Goal: Find specific page/section: Find specific page/section

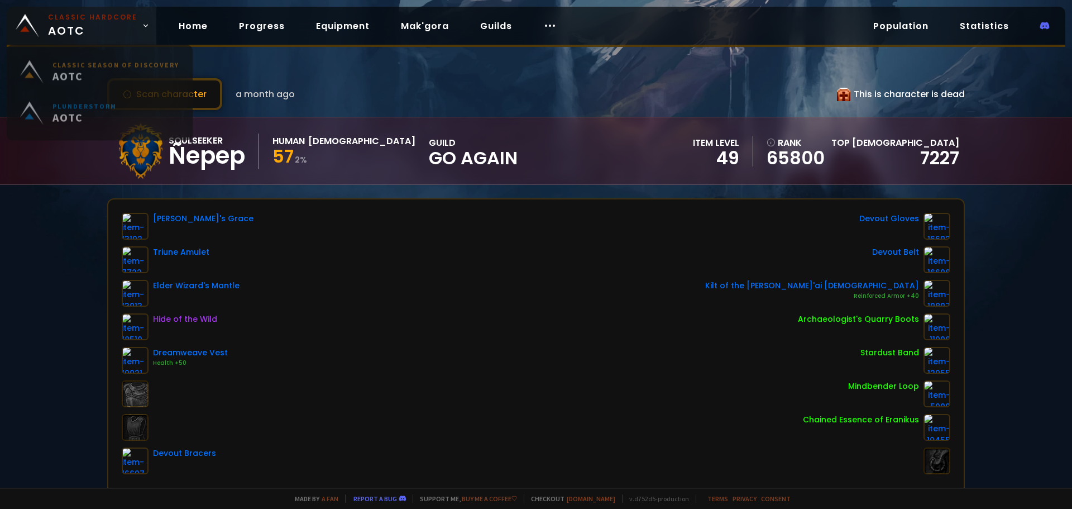
click at [70, 15] on small "Classic Hardcore" at bounding box center [92, 17] width 89 height 10
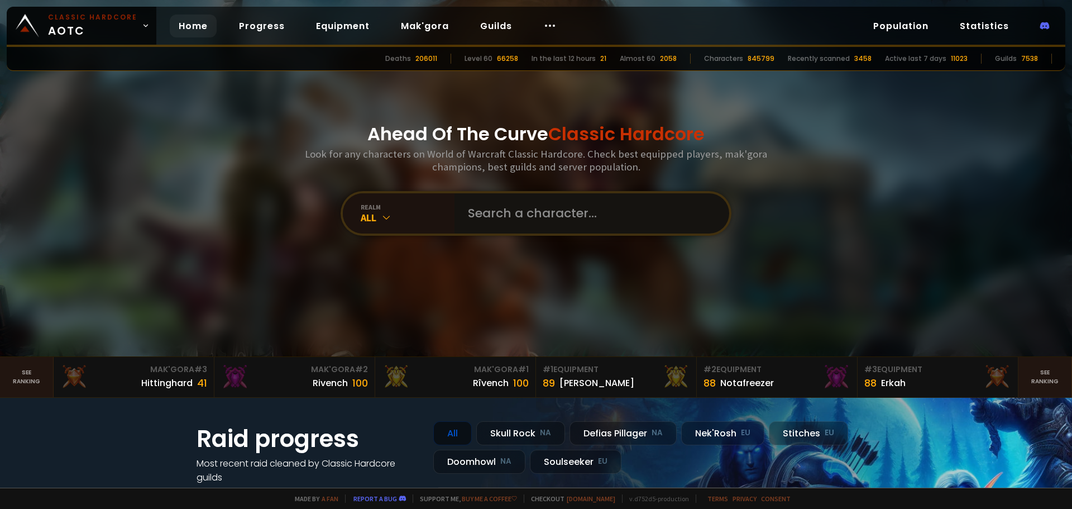
click at [570, 208] on input "text" at bounding box center [588, 213] width 255 height 40
type input "grilletes"
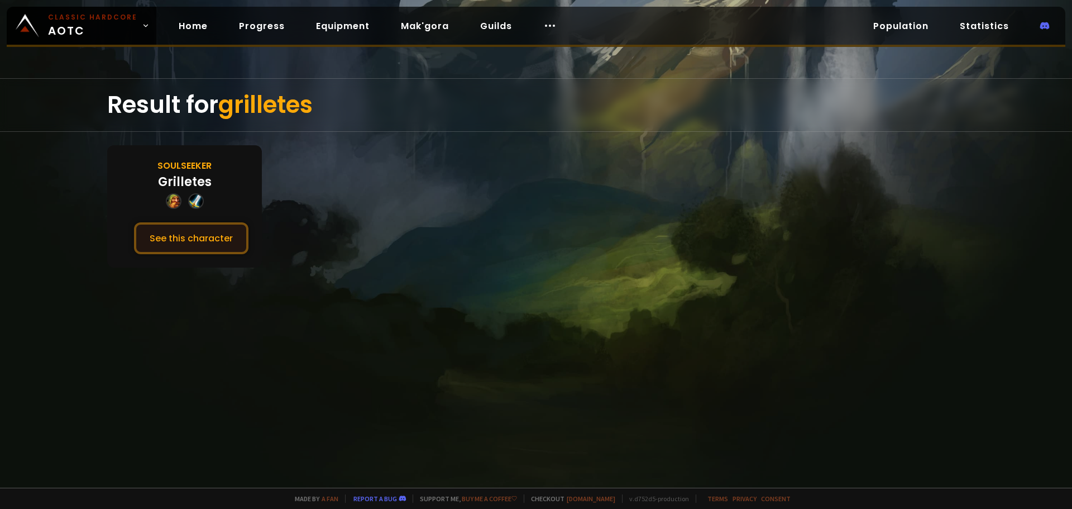
click at [225, 230] on button "See this character" at bounding box center [191, 238] width 114 height 32
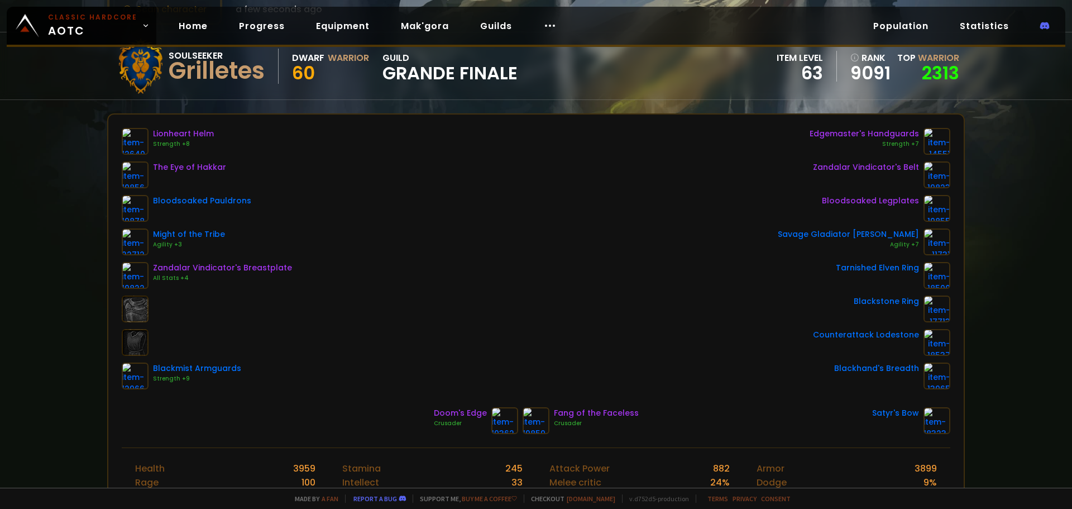
scroll to position [112, 0]
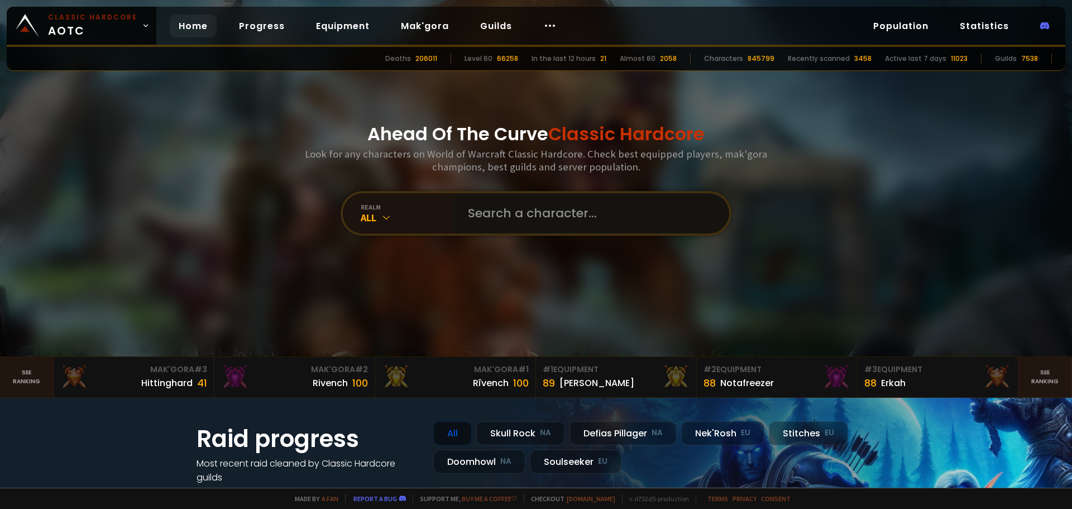
click at [575, 213] on input "text" at bounding box center [588, 213] width 255 height 40
type input "magapotabia"
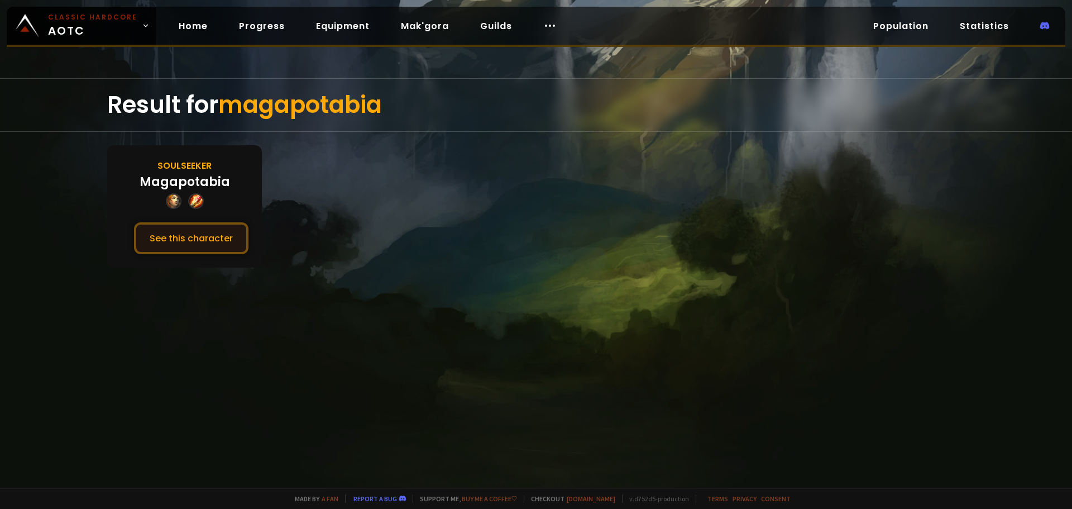
click at [165, 238] on button "See this character" at bounding box center [191, 238] width 114 height 32
